Goal: Task Accomplishment & Management: Complete application form

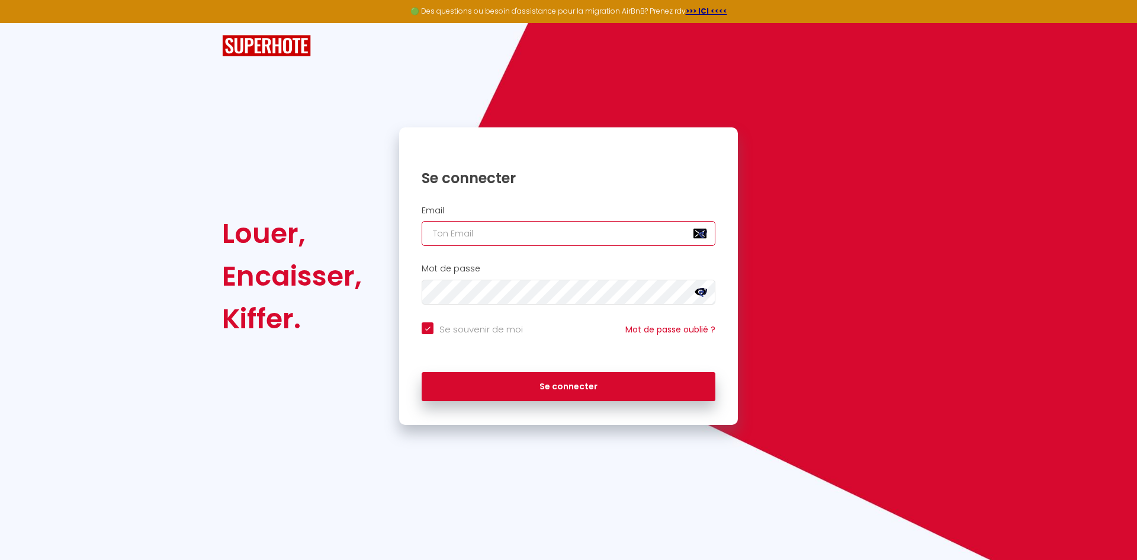
click at [508, 228] on input "email" at bounding box center [569, 233] width 294 height 25
click at [704, 232] on icon at bounding box center [702, 235] width 6 height 7
click at [528, 234] on input "email" at bounding box center [569, 233] width 294 height 25
type input "f"
checkbox input "true"
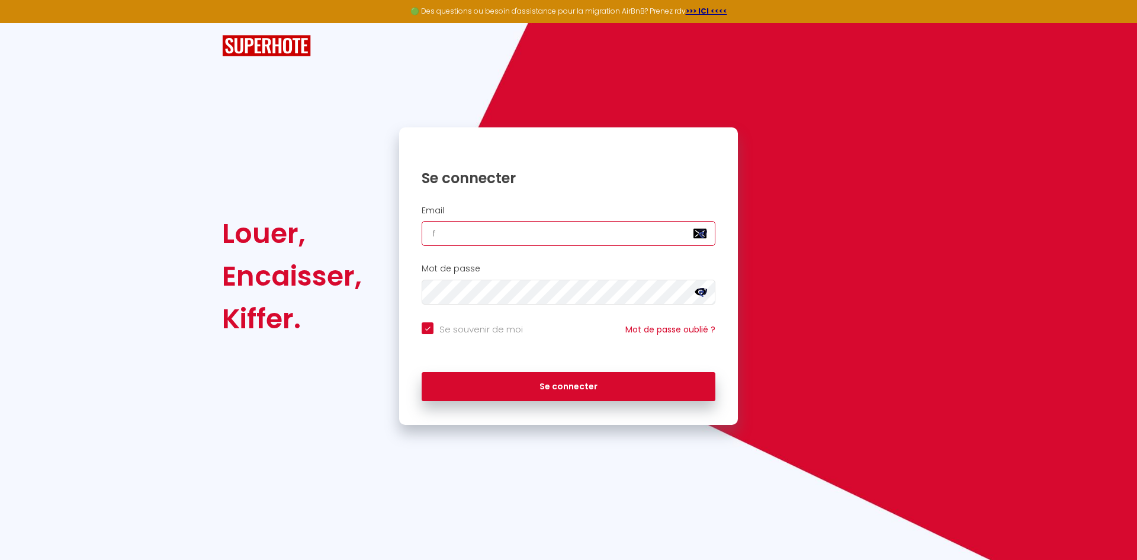
type input "fr"
checkbox input "true"
type input "fra"
checkbox input "true"
type input "fran"
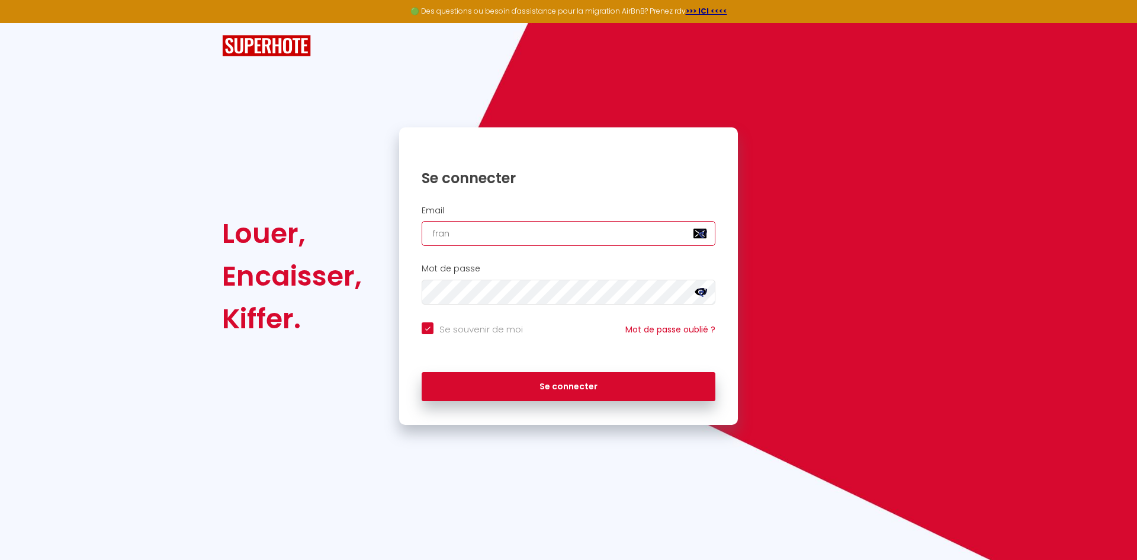
checkbox input "true"
type input "franc"
checkbox input "true"
type input "[PERSON_NAME]"
checkbox input "true"
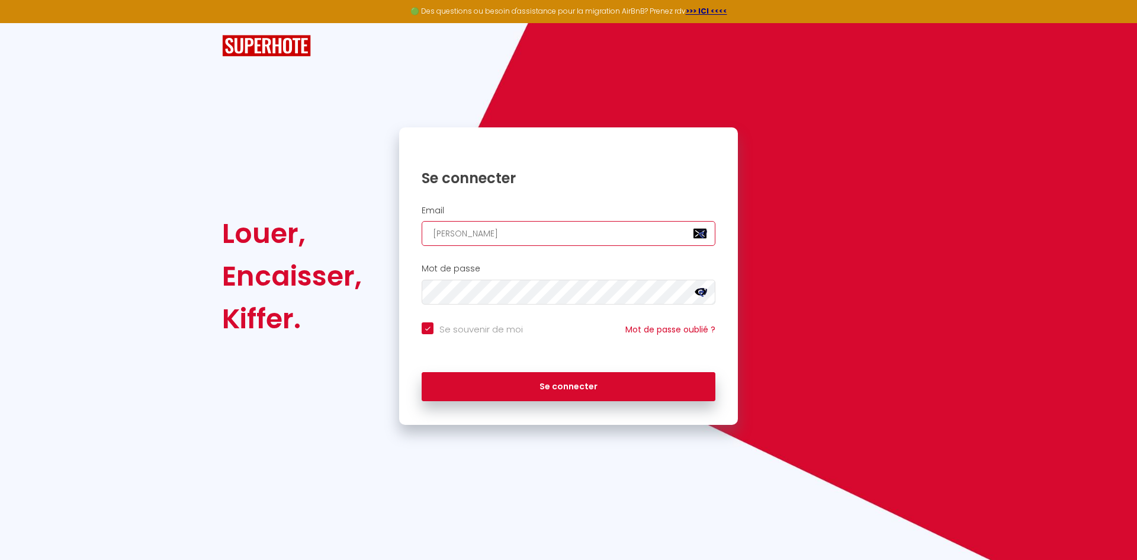
type input "francoi"
checkbox input "true"
type input "[PERSON_NAME]"
checkbox input "true"
type input "[PERSON_NAME]."
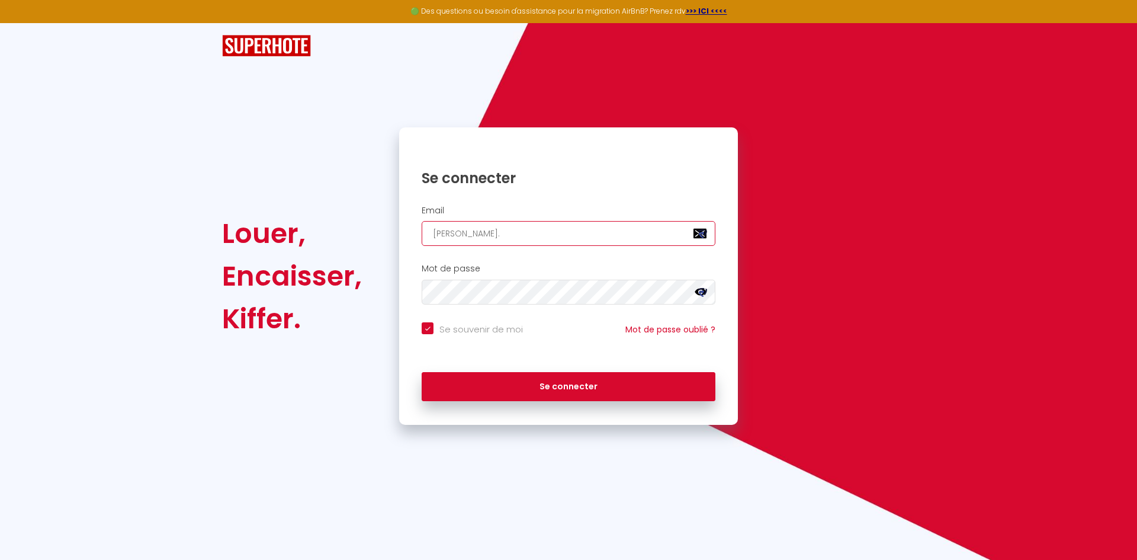
checkbox input "true"
type input "[PERSON_NAME].d"
checkbox input "true"
type input "[PERSON_NAME].da"
checkbox input "true"
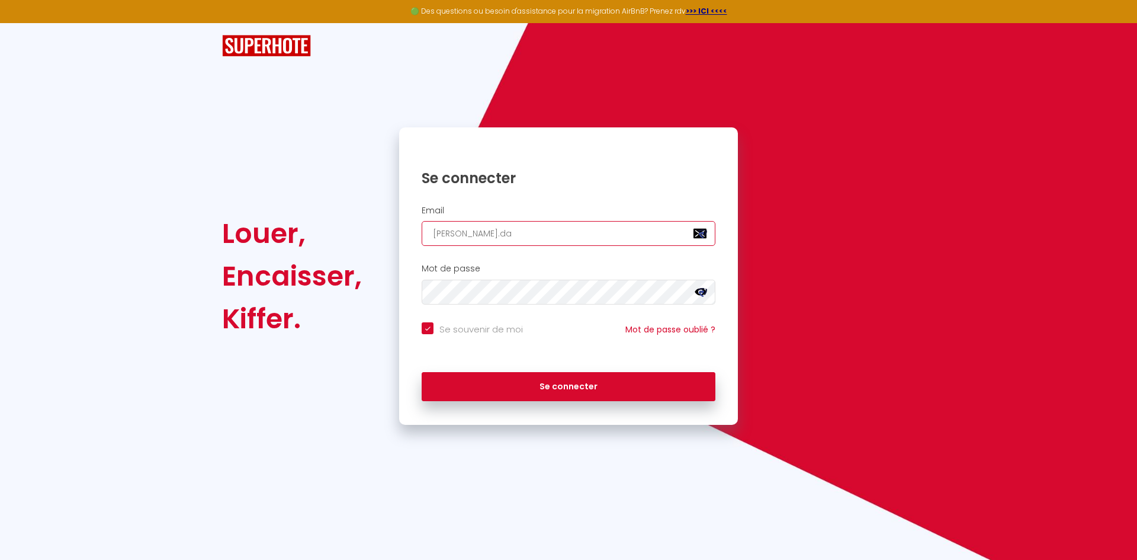
type input "[PERSON_NAME].dav"
checkbox input "true"
type input "[PERSON_NAME].davi"
checkbox input "true"
type input "[PERSON_NAME].[PERSON_NAME]"
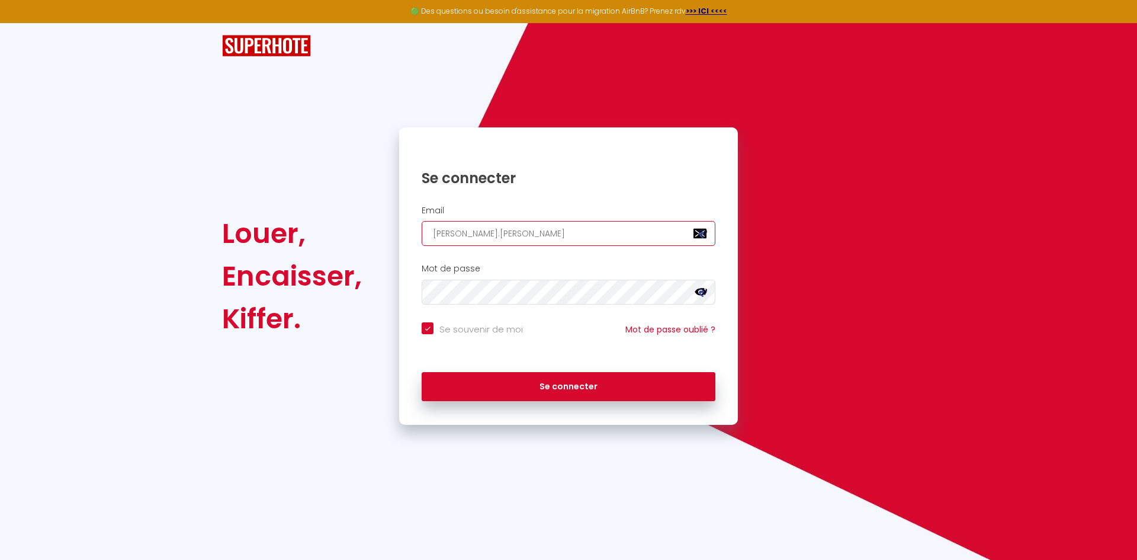
checkbox input "true"
type input "[PERSON_NAME].david8"
checkbox input "true"
type input "[PERSON_NAME].david80"
checkbox input "true"
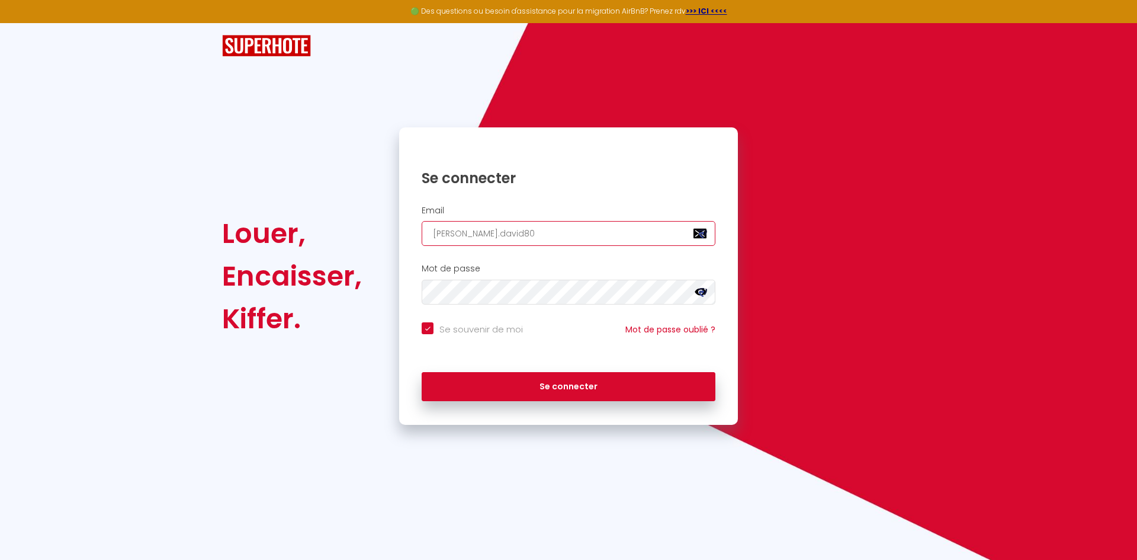
type input "[PERSON_NAME].david80@"
checkbox input "true"
type input "[PERSON_NAME].david80"
checkbox input "true"
type input "[PERSON_NAME].david8"
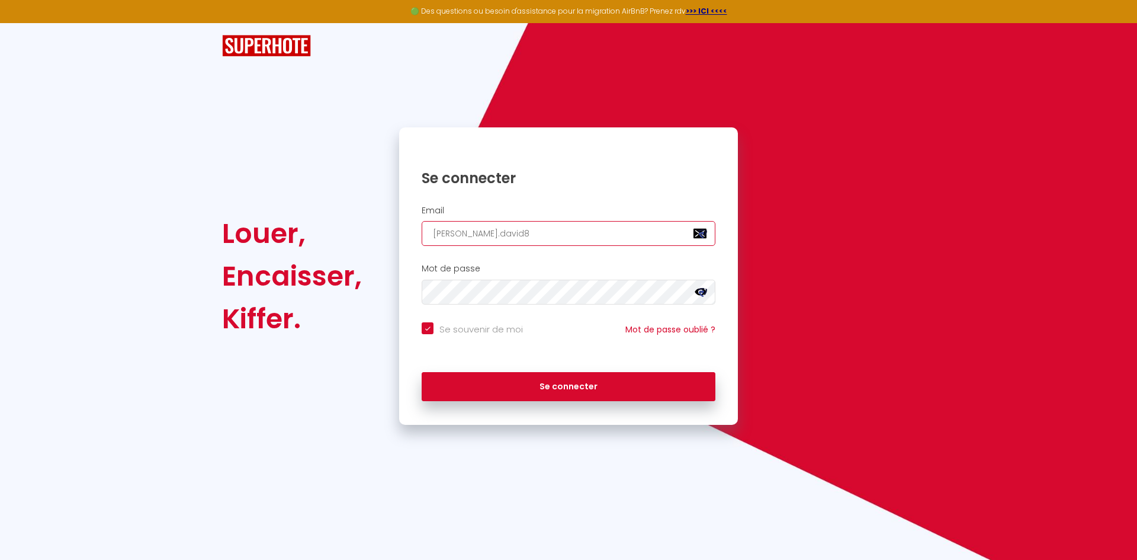
checkbox input "true"
type input "[PERSON_NAME].[PERSON_NAME]"
checkbox input "true"
type input "[PERSON_NAME].david1"
checkbox input "true"
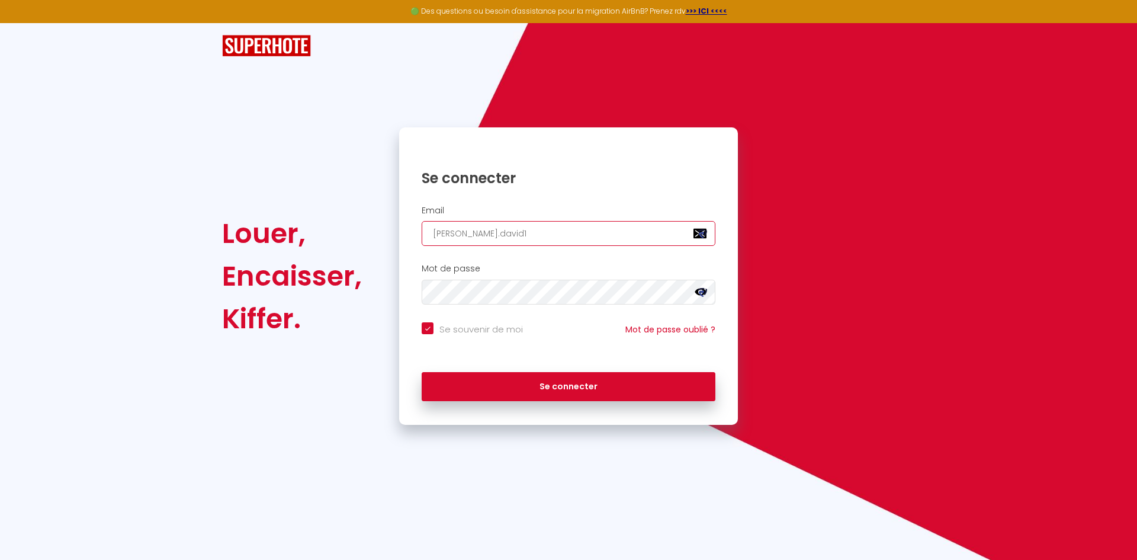
type input "[PERSON_NAME].david12"
checkbox input "true"
type input "[PERSON_NAME].david12@"
checkbox input "true"
